Goal: Task Accomplishment & Management: Use online tool/utility

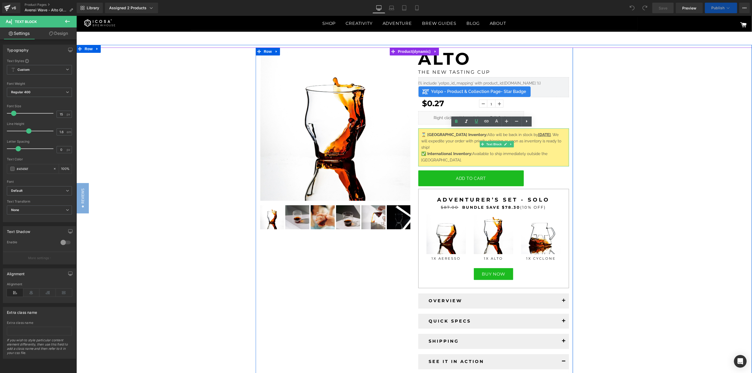
click at [515, 134] on span ". We will expedite your order with priority shipping as soon as inventory is re…" at bounding box center [491, 140] width 140 height 17
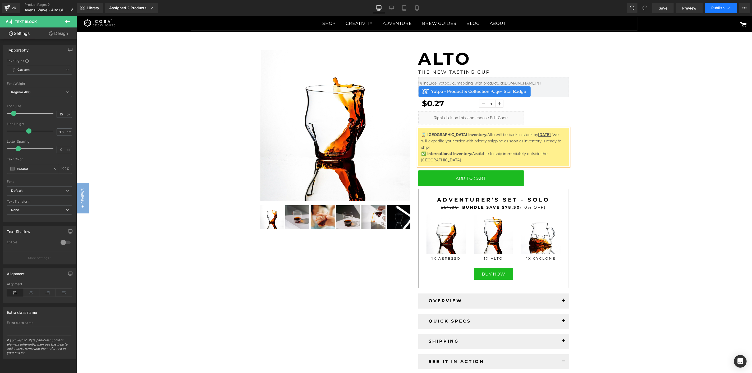
click at [735, 5] on button "Publish" at bounding box center [720, 8] width 32 height 11
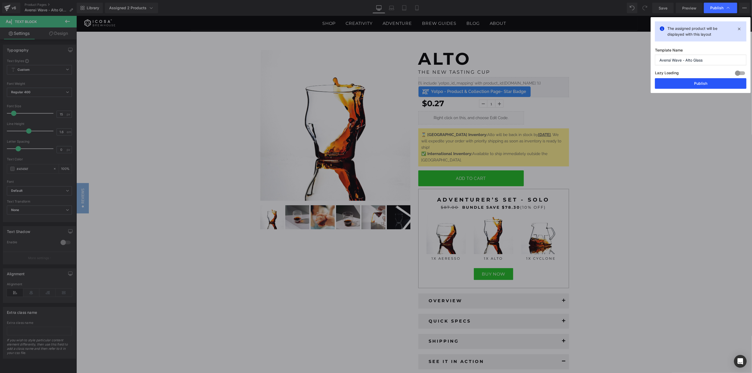
click at [699, 80] on button "Publish" at bounding box center [700, 83] width 91 height 11
